Goal: Information Seeking & Learning: Learn about a topic

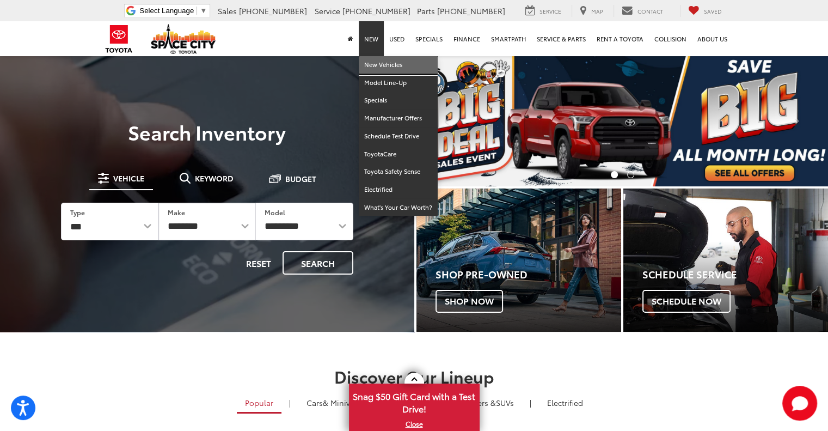
click at [374, 63] on link "New Vehicles" at bounding box center [398, 65] width 79 height 18
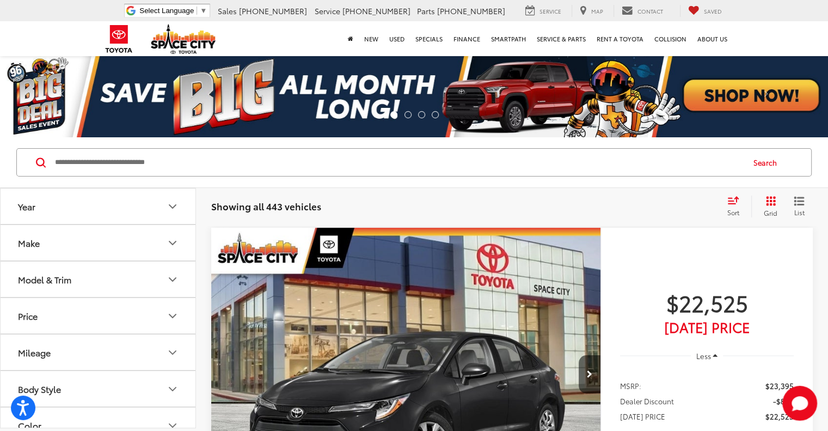
click at [120, 282] on button "Model & Trim" at bounding box center [99, 278] width 196 height 35
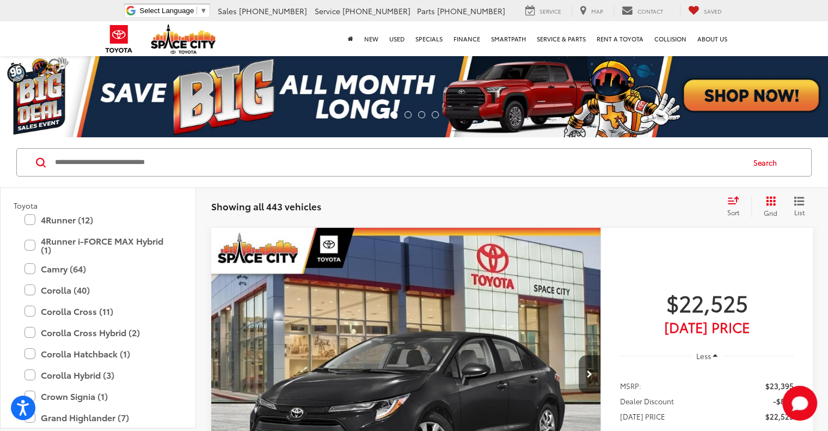
scroll to position [41, 0]
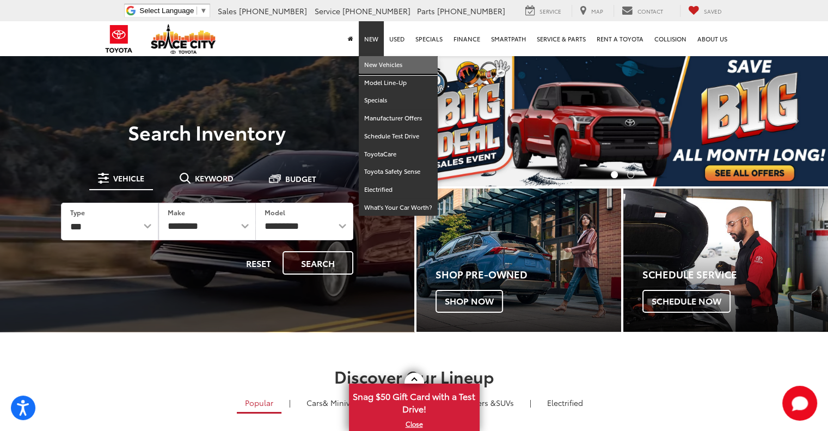
click at [377, 66] on link "New Vehicles" at bounding box center [398, 65] width 79 height 18
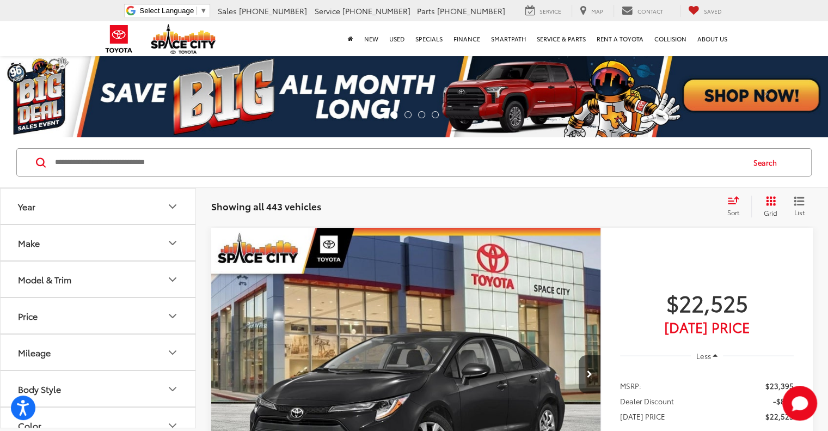
click at [97, 278] on button "Model & Trim" at bounding box center [99, 278] width 196 height 35
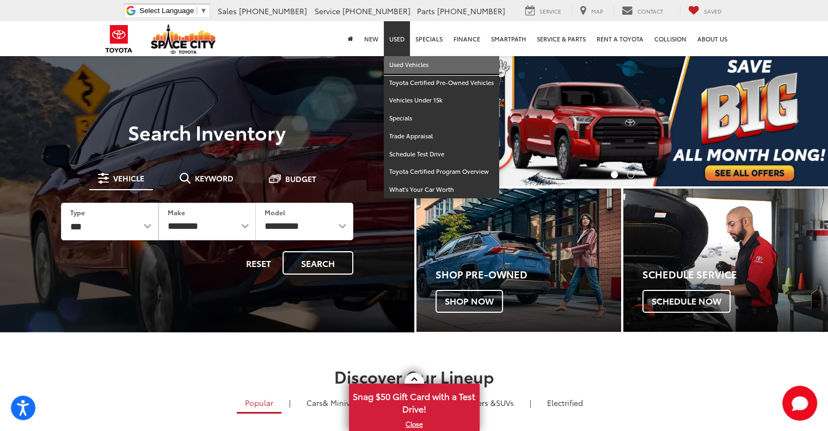
click at [407, 62] on link "Used Vehicles" at bounding box center [441, 65] width 115 height 18
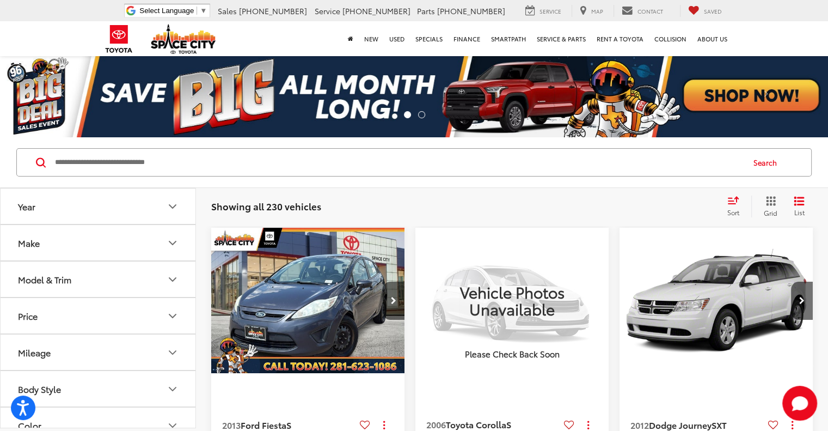
click at [113, 283] on button "Model & Trim" at bounding box center [99, 278] width 196 height 35
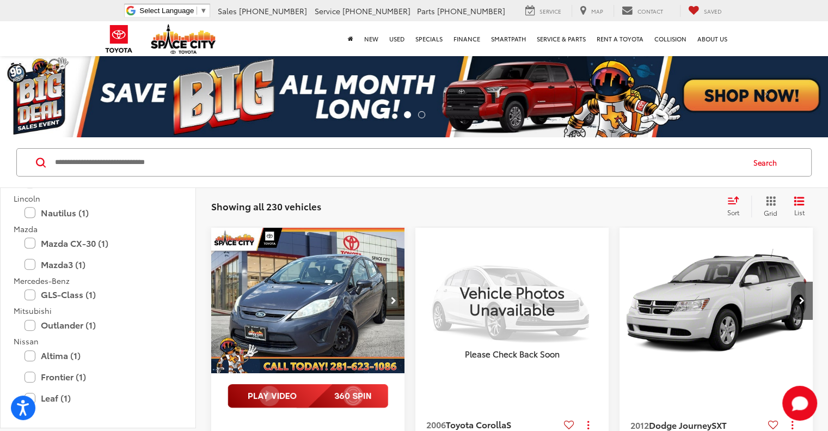
scroll to position [1361, 0]
